Goal: Task Accomplishment & Management: Manage account settings

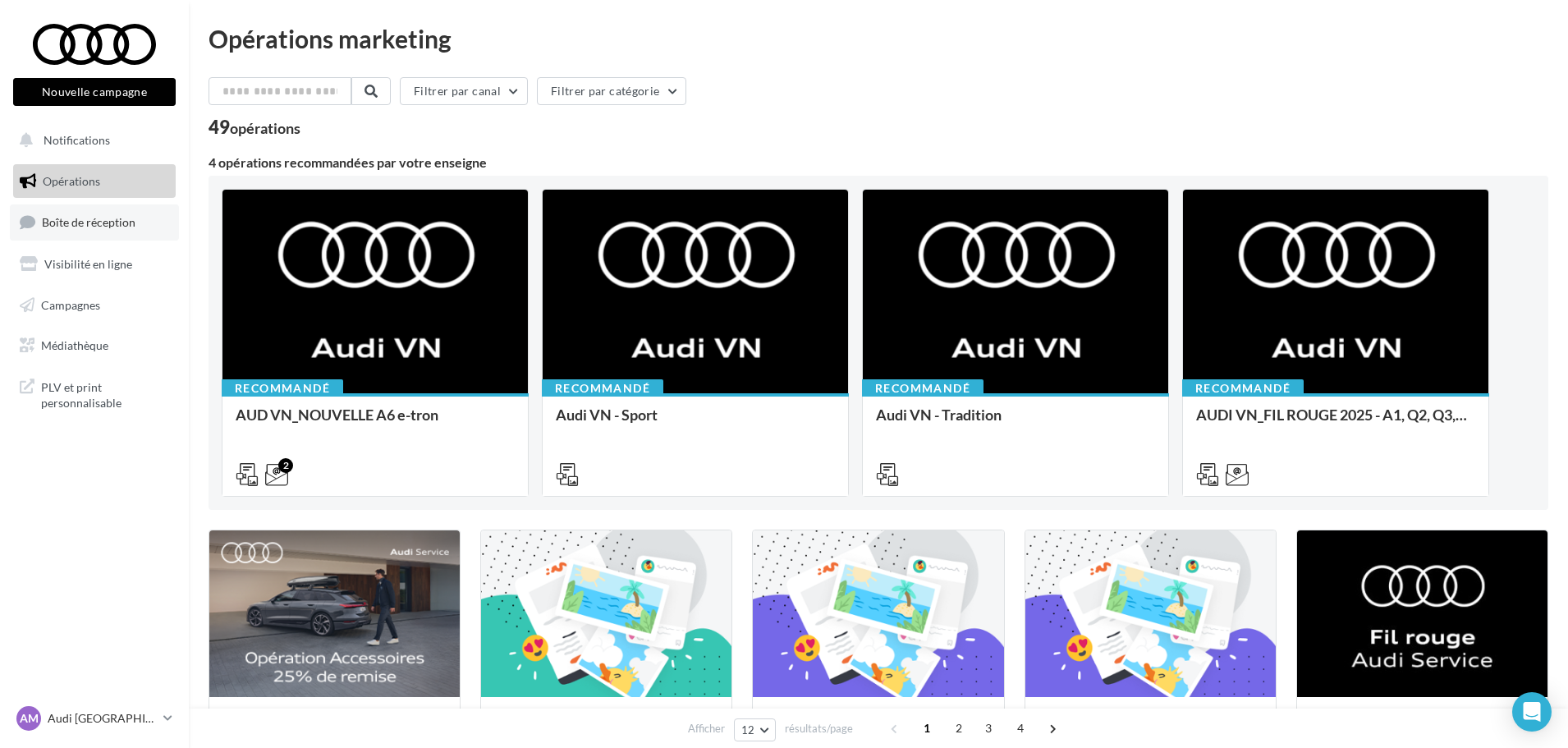
click at [118, 223] on span "Boîte de réception" at bounding box center [88, 222] width 93 height 14
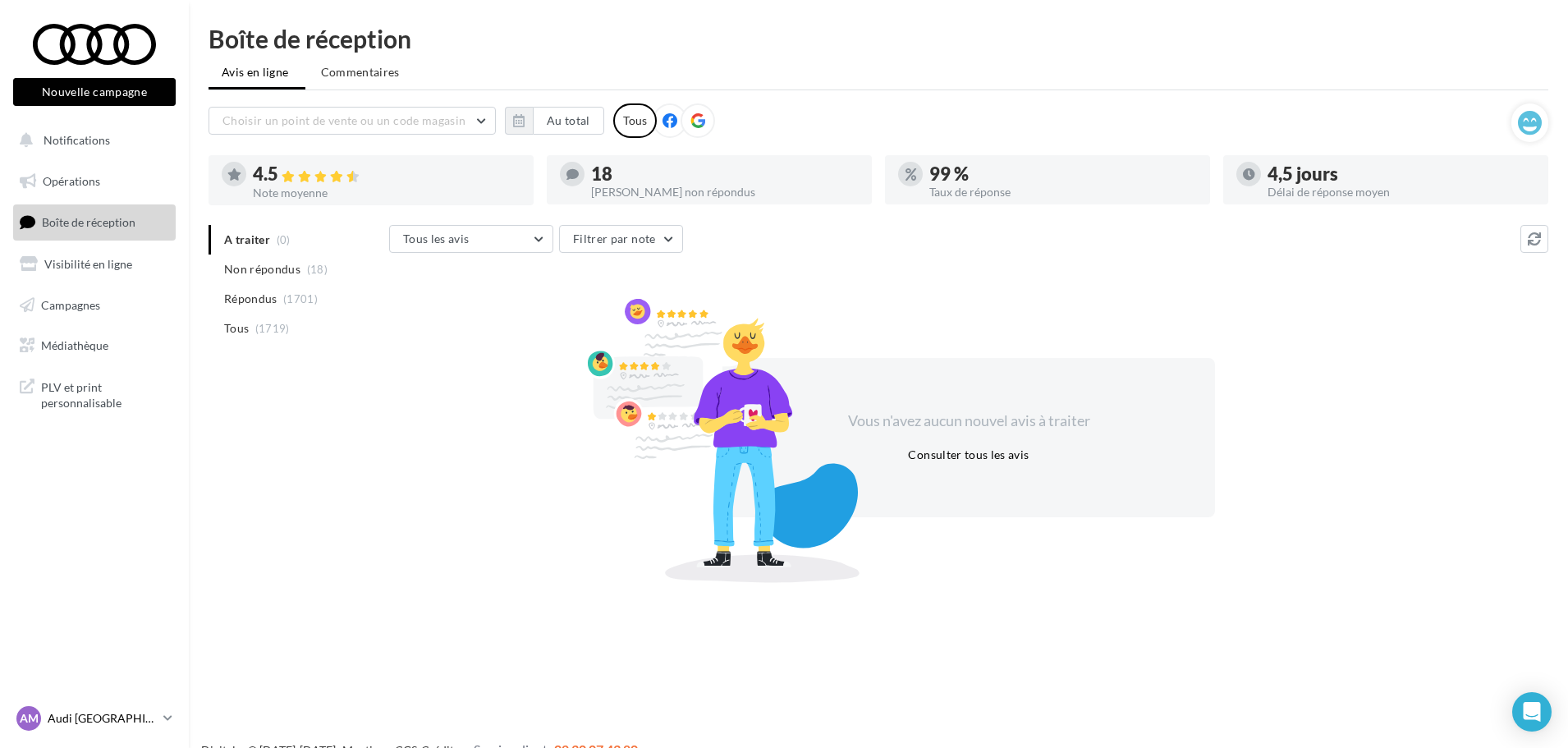
click at [139, 726] on p "Audi [GEOGRAPHIC_DATA]" at bounding box center [102, 719] width 109 height 17
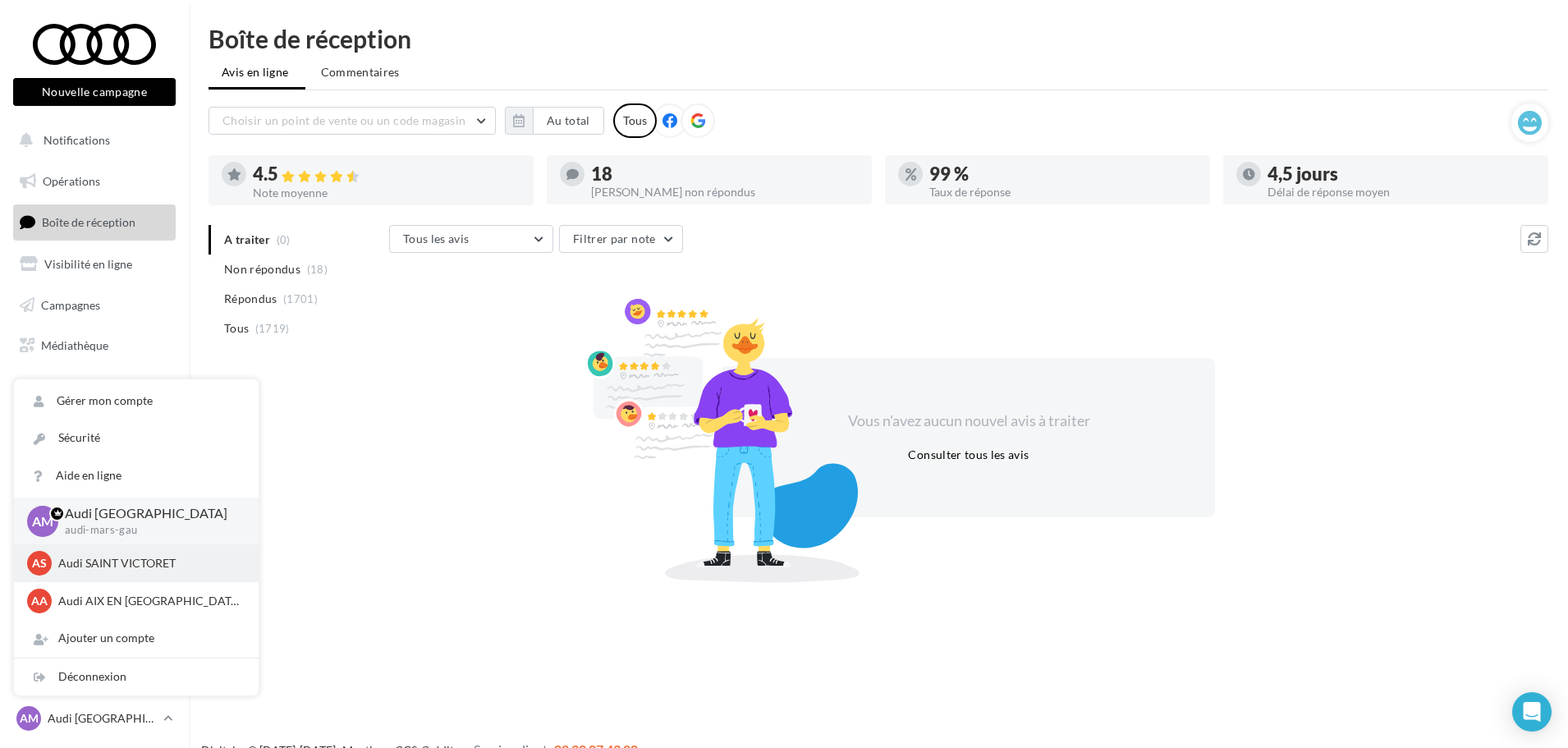
click at [107, 566] on p "Audi SAINT VICTORET" at bounding box center [148, 563] width 180 height 17
